Goal: Task Accomplishment & Management: Manage account settings

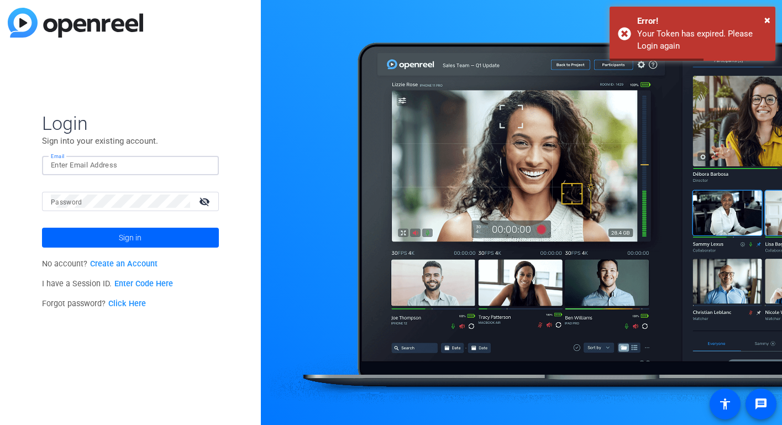
type input "[EMAIL_ADDRESS][DOMAIN_NAME]"
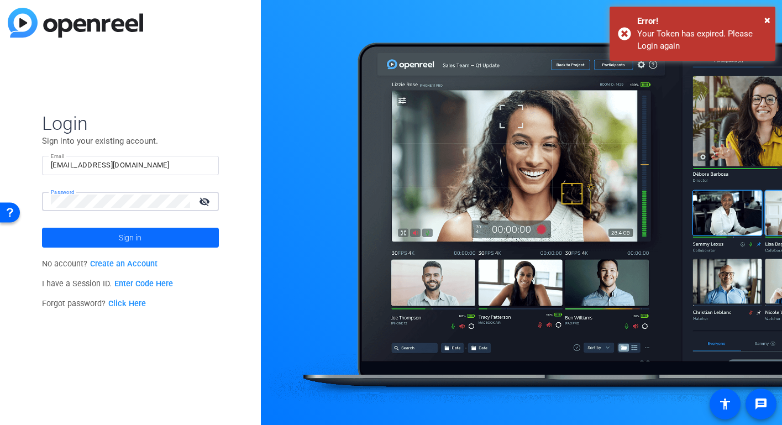
click at [143, 235] on span at bounding box center [130, 237] width 177 height 27
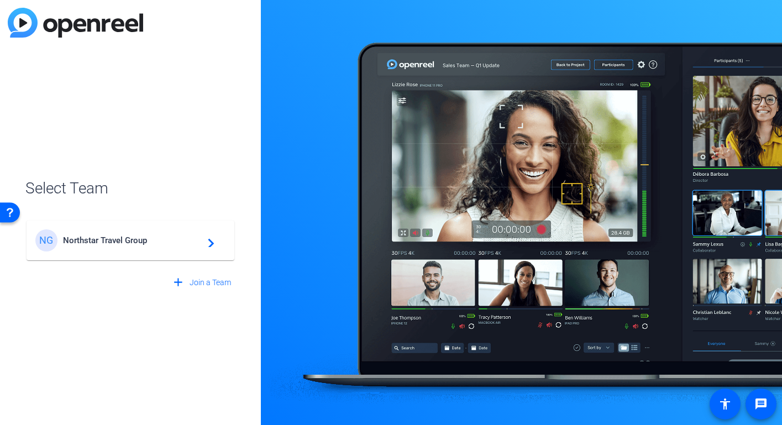
click at [142, 244] on span "Northstar Travel Group" at bounding box center [132, 240] width 138 height 10
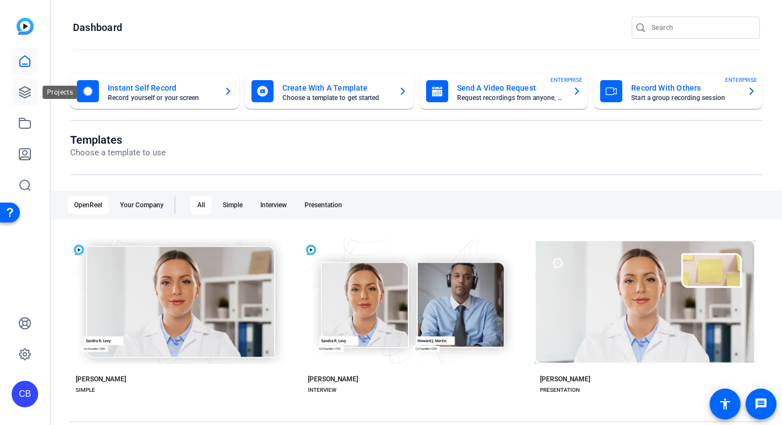
click at [24, 91] on icon at bounding box center [24, 92] width 11 height 11
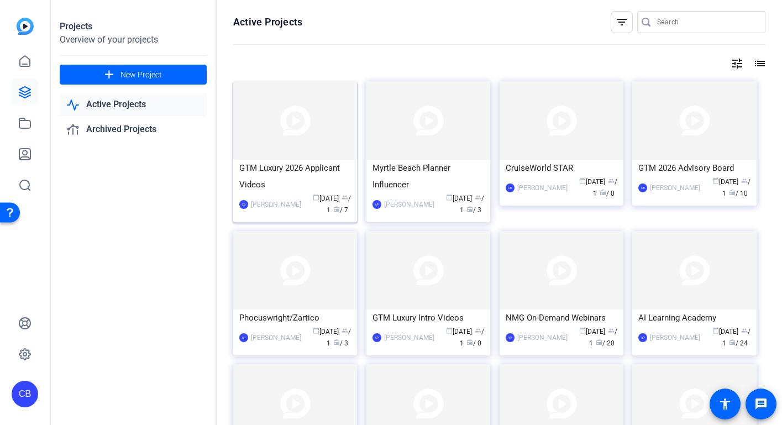
click at [280, 167] on div "GTM Luxury 2026 Applicant Videos" at bounding box center [295, 176] width 112 height 33
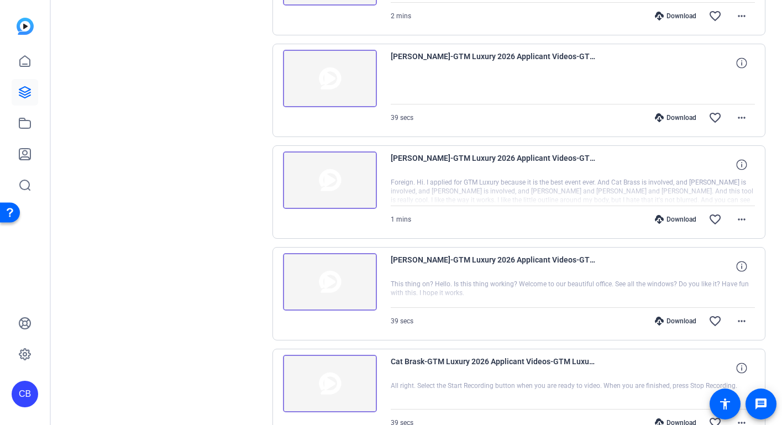
scroll to position [524, 0]
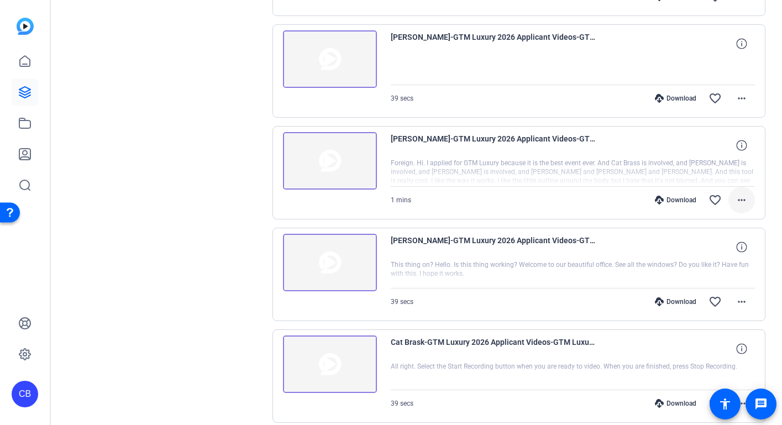
click at [735, 203] on mat-icon "more_horiz" at bounding box center [741, 199] width 13 height 13
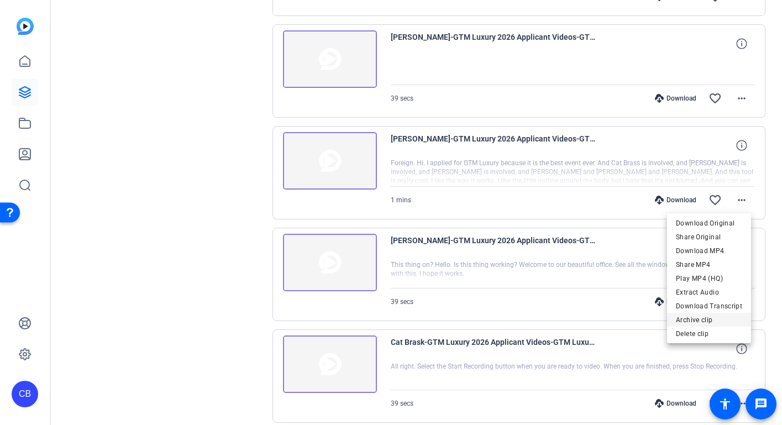
click at [688, 320] on span "Archive clip" at bounding box center [709, 319] width 66 height 13
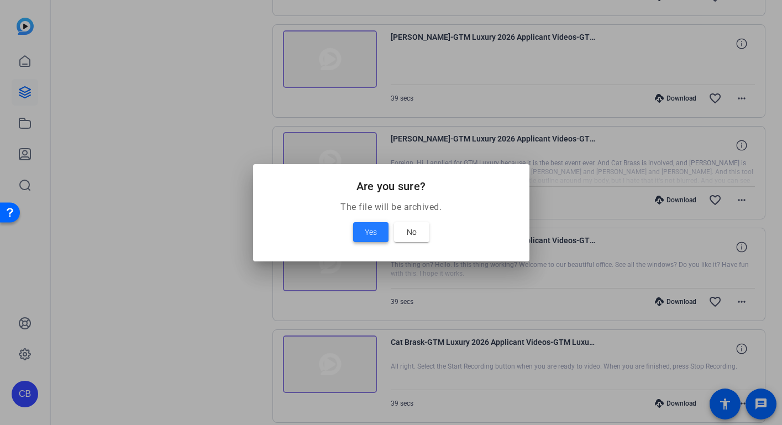
click at [371, 226] on span "Yes" at bounding box center [371, 231] width 12 height 13
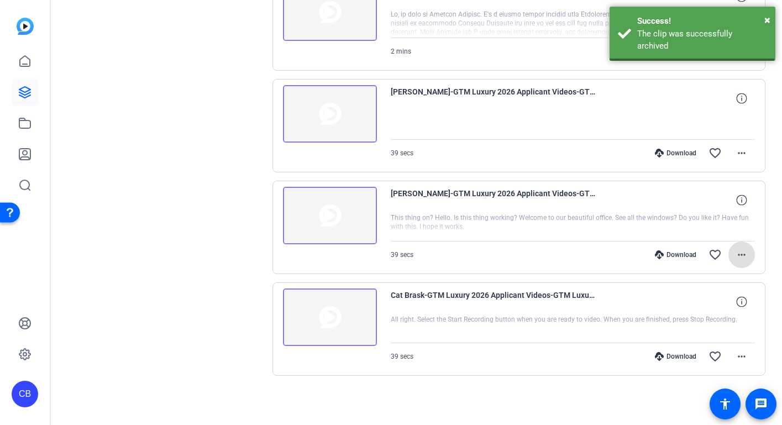
scroll to position [469, 0]
click at [739, 254] on mat-icon "more_horiz" at bounding box center [741, 254] width 13 height 13
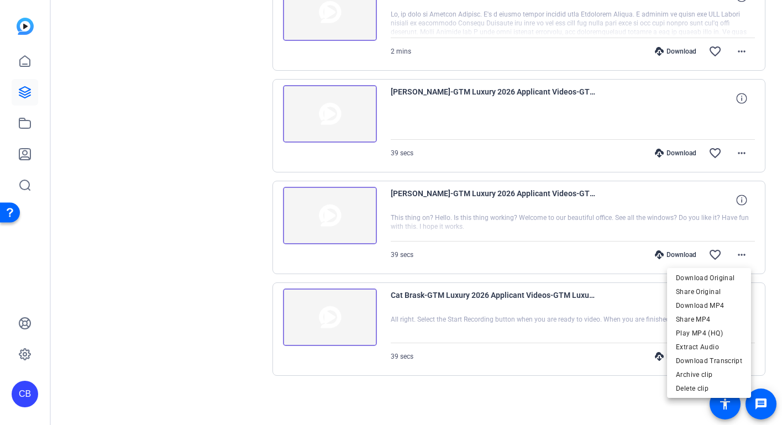
scroll to position [0, 0]
click at [762, 228] on div at bounding box center [391, 212] width 782 height 425
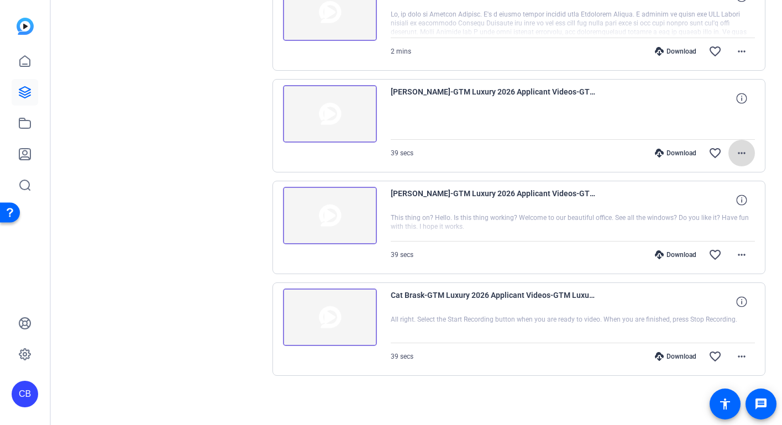
click at [739, 153] on mat-icon "more_horiz" at bounding box center [741, 152] width 13 height 13
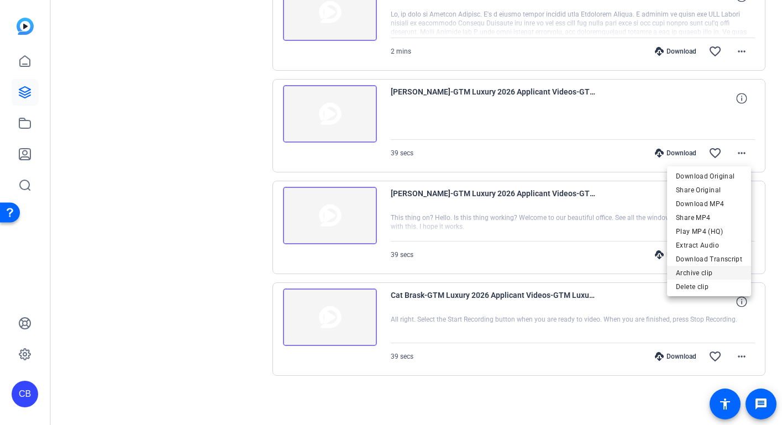
click at [681, 270] on span "Archive clip" at bounding box center [709, 272] width 66 height 13
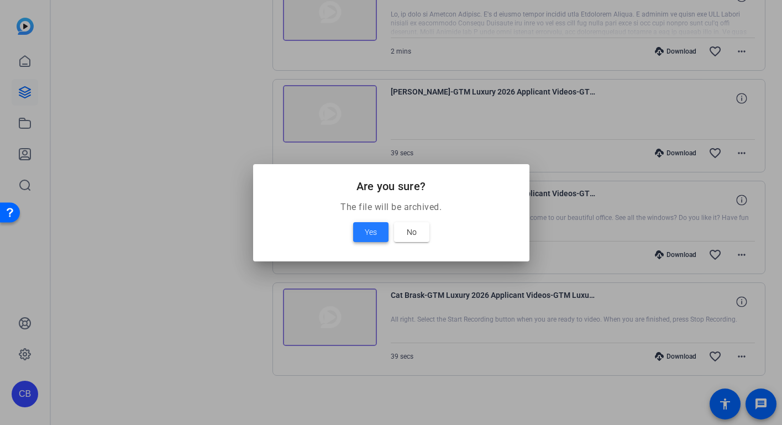
click at [373, 233] on span "Yes" at bounding box center [371, 231] width 12 height 13
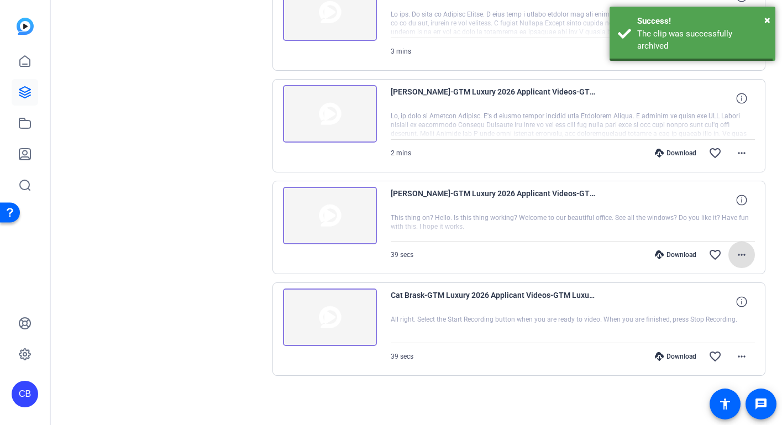
scroll to position [367, 0]
click at [737, 358] on mat-icon "more_horiz" at bounding box center [741, 356] width 13 height 13
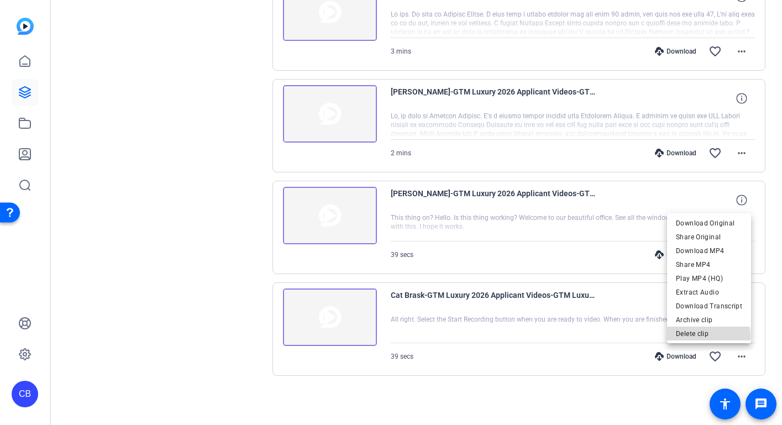
click at [709, 336] on span "Delete clip" at bounding box center [709, 333] width 66 height 13
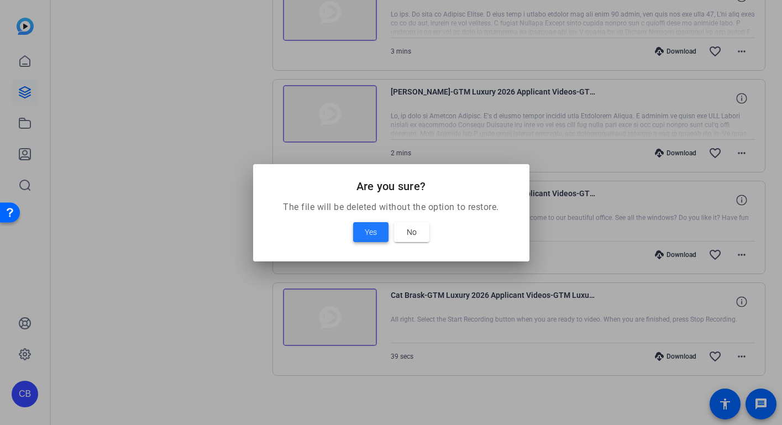
click at [371, 225] on span "Yes" at bounding box center [371, 231] width 12 height 13
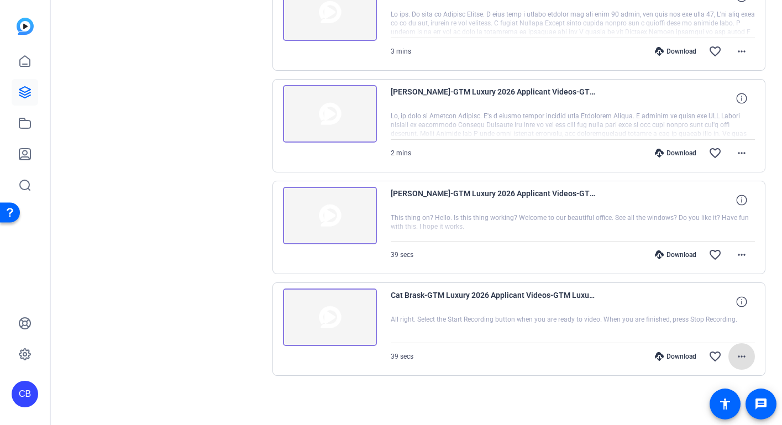
scroll to position [266, 0]
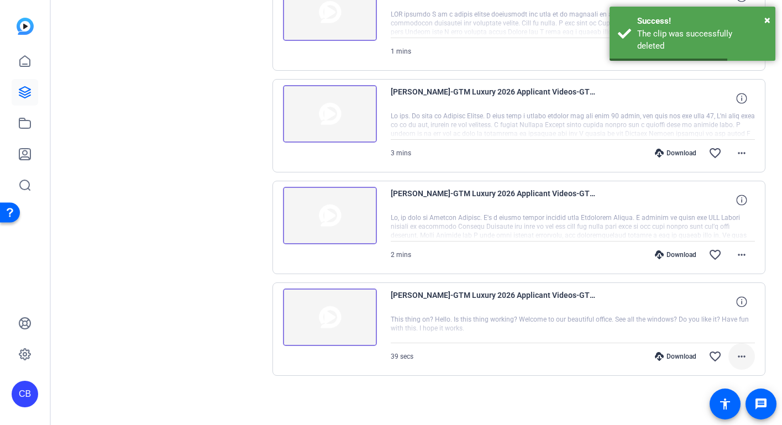
click at [735, 361] on mat-icon "more_horiz" at bounding box center [741, 356] width 13 height 13
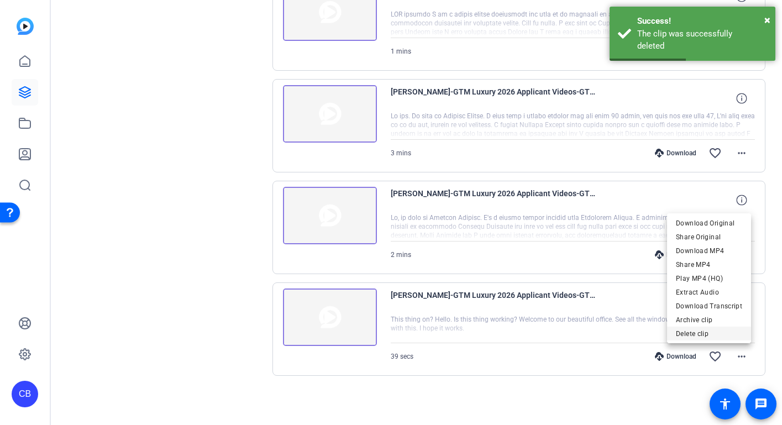
click at [679, 334] on span "Delete clip" at bounding box center [709, 333] width 66 height 13
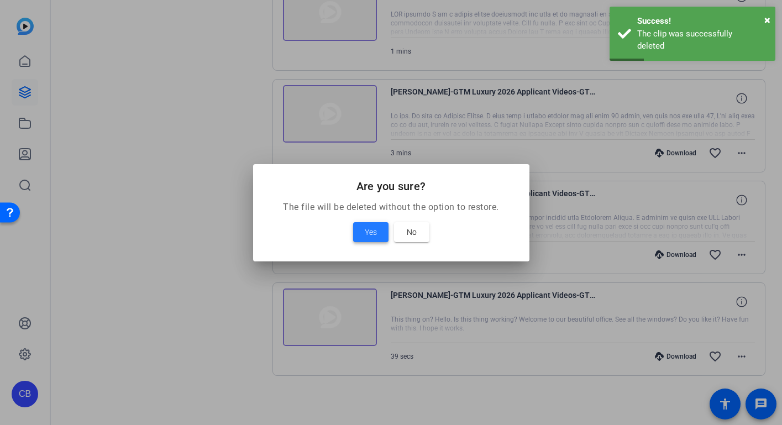
click at [371, 233] on span "Yes" at bounding box center [371, 231] width 12 height 13
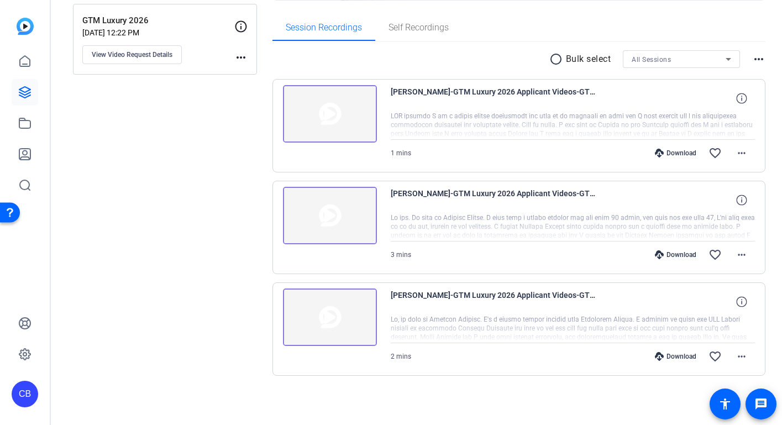
scroll to position [164, 0]
